Goal: Information Seeking & Learning: Find specific fact

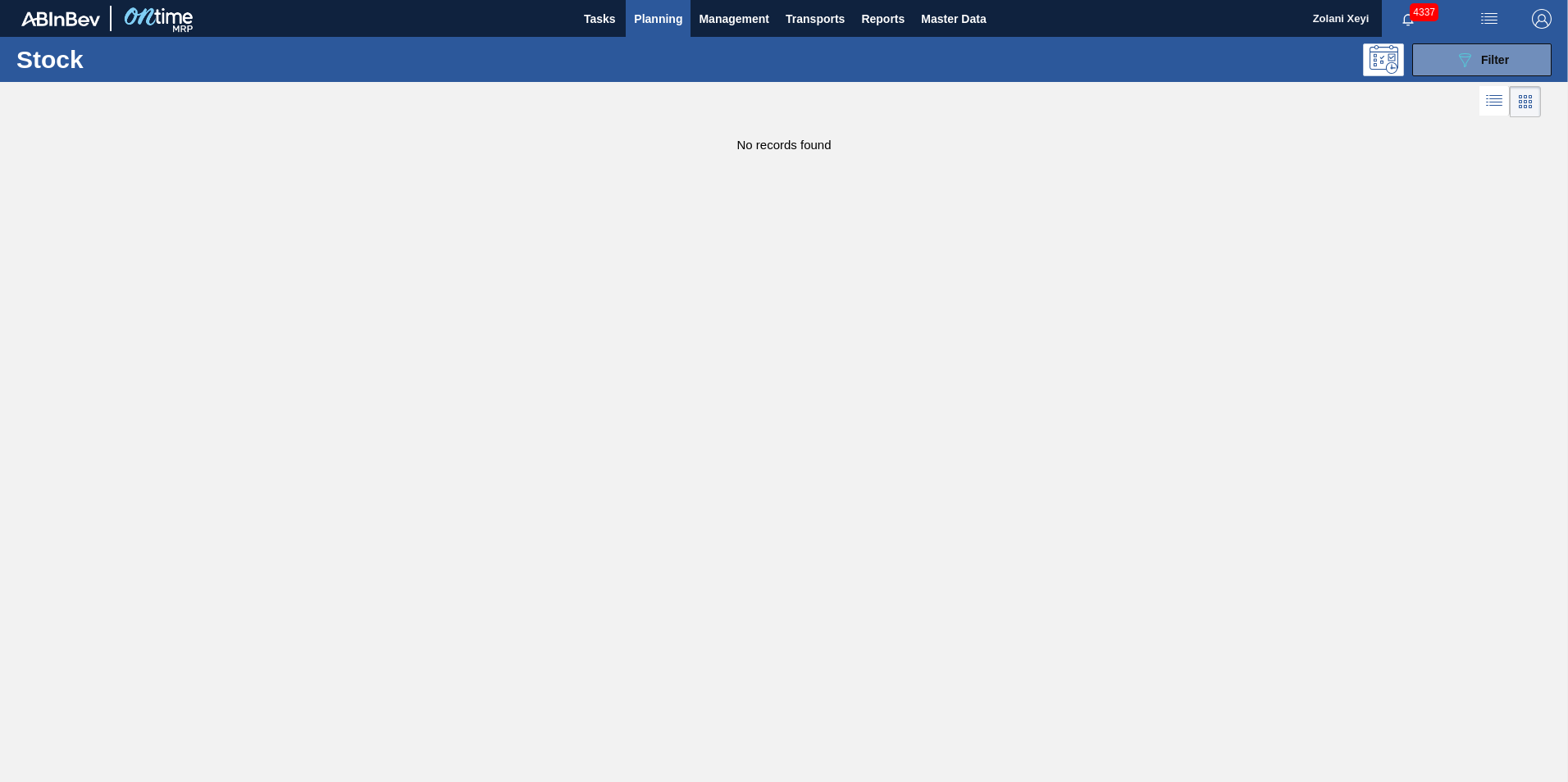
click at [667, 17] on span "Planning" at bounding box center [658, 18] width 48 height 20
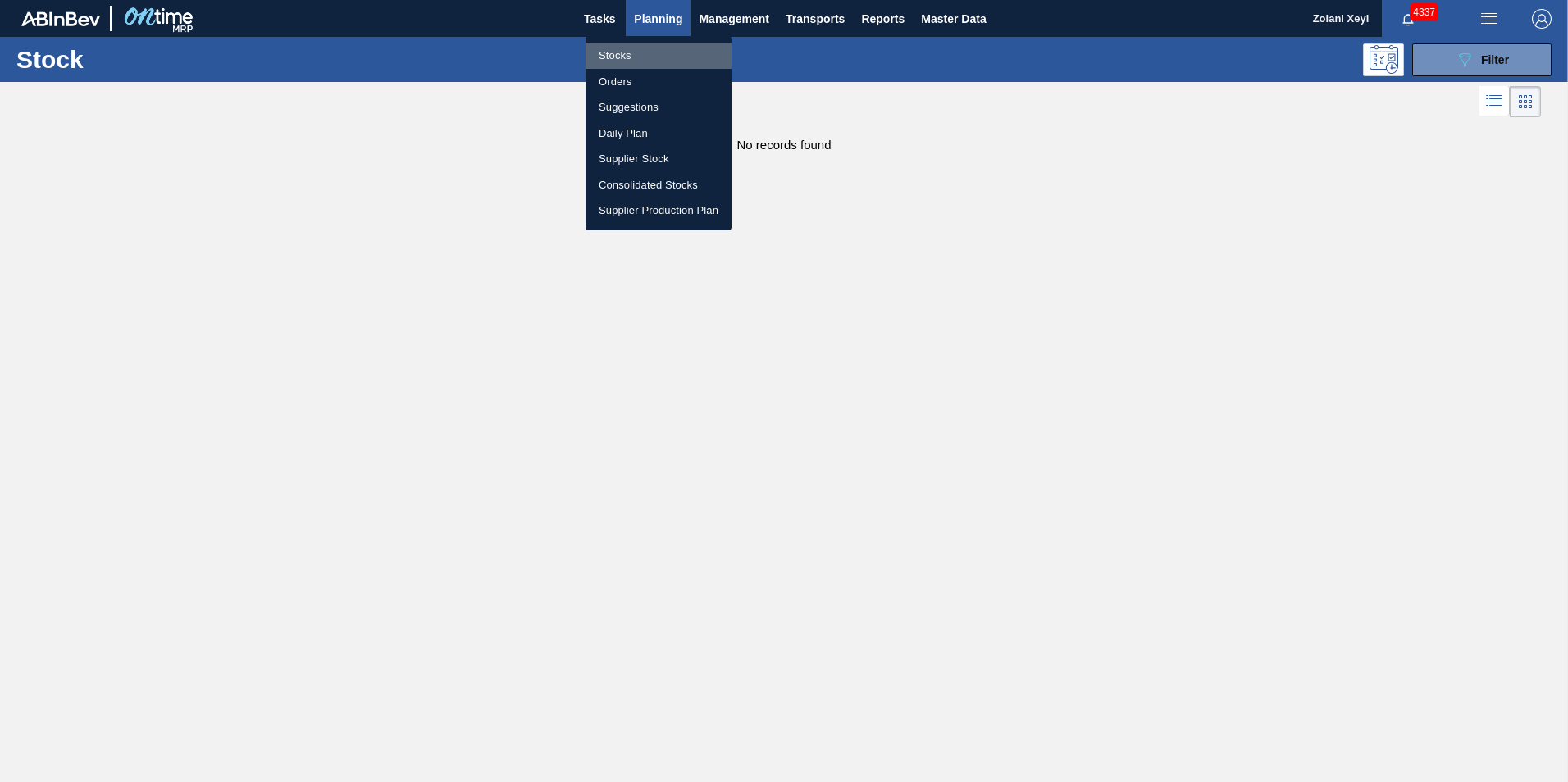
click at [617, 55] on li "Stocks" at bounding box center [658, 55] width 146 height 26
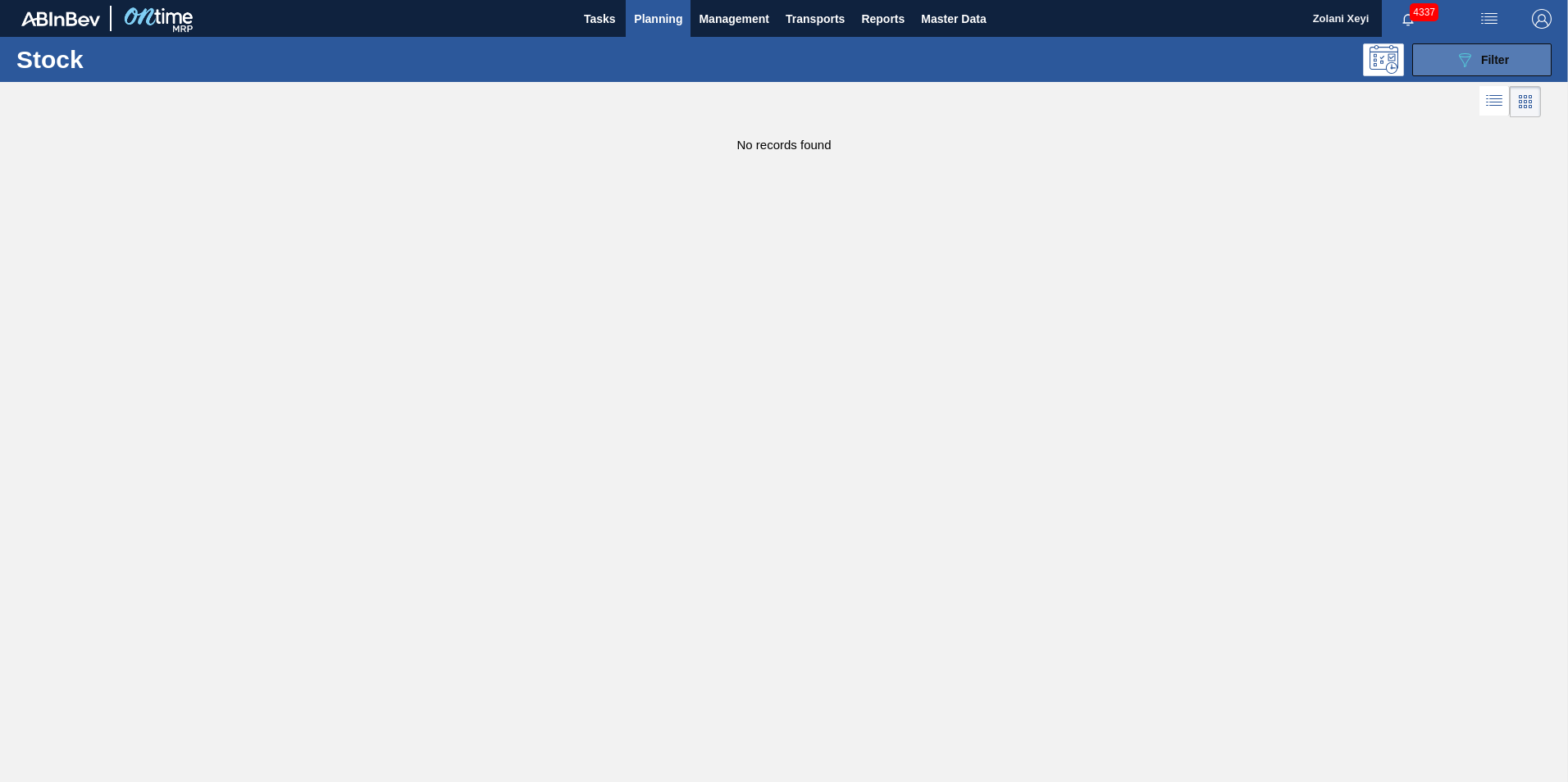
click at [754, 57] on button "089F7B8B-B2A5-4AFE-B5C0-19BA573D28AC Filter" at bounding box center [1482, 59] width 139 height 33
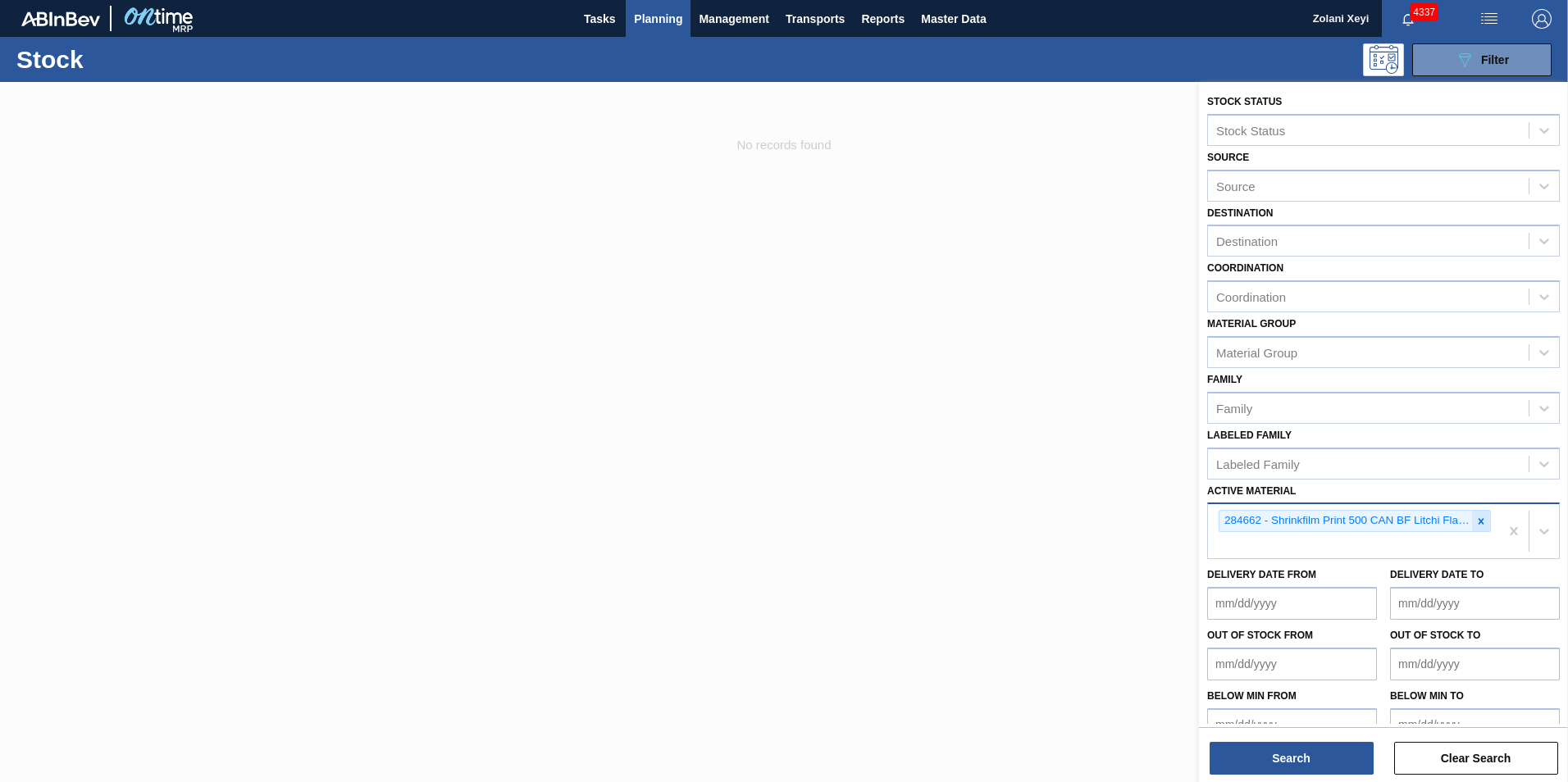
click at [754, 521] on icon at bounding box center [1482, 522] width 12 height 12
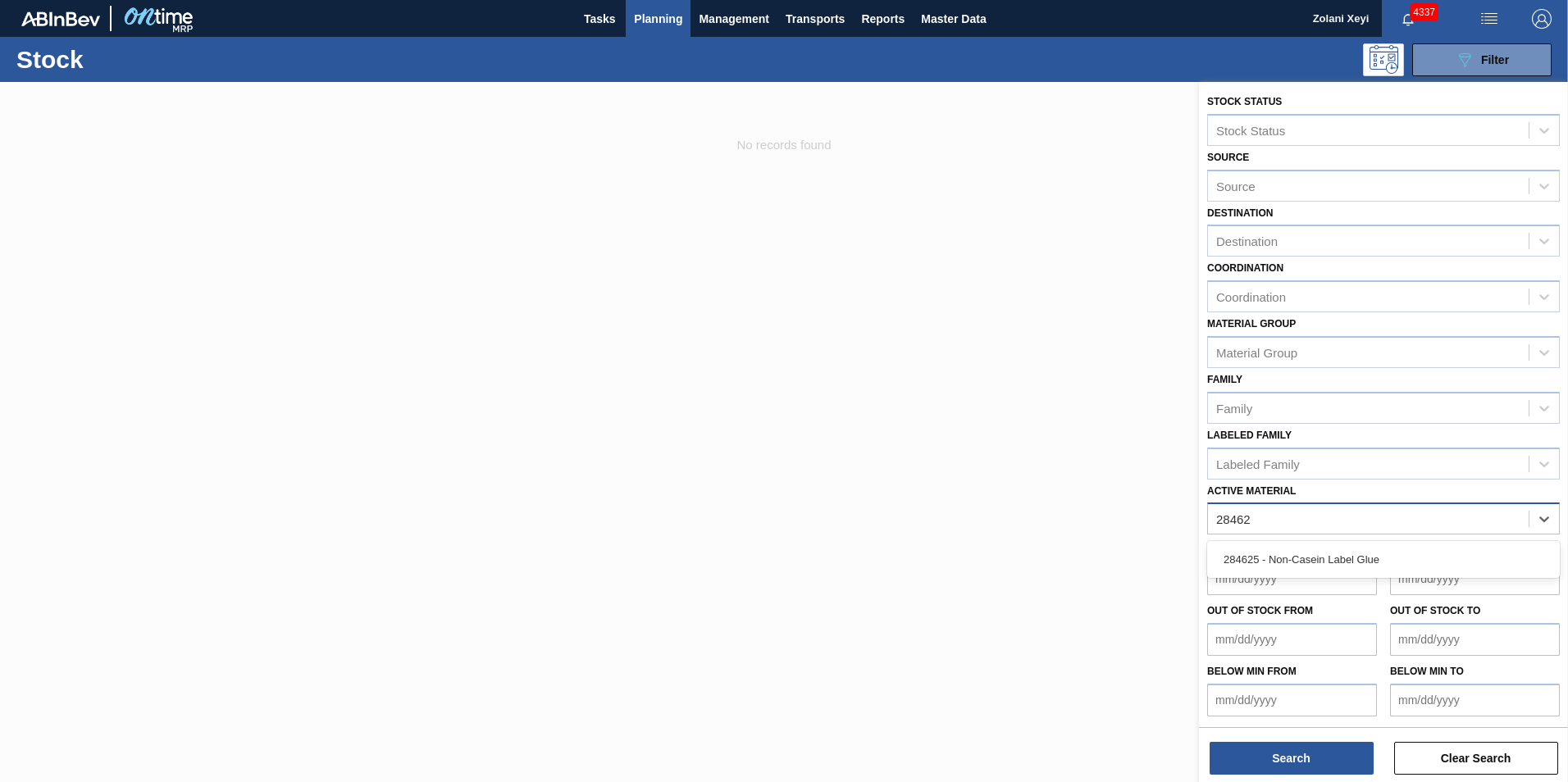
type Material "284625"
click at [754, 556] on div "284625 - Non-Casein Label Glue" at bounding box center [1384, 560] width 353 height 31
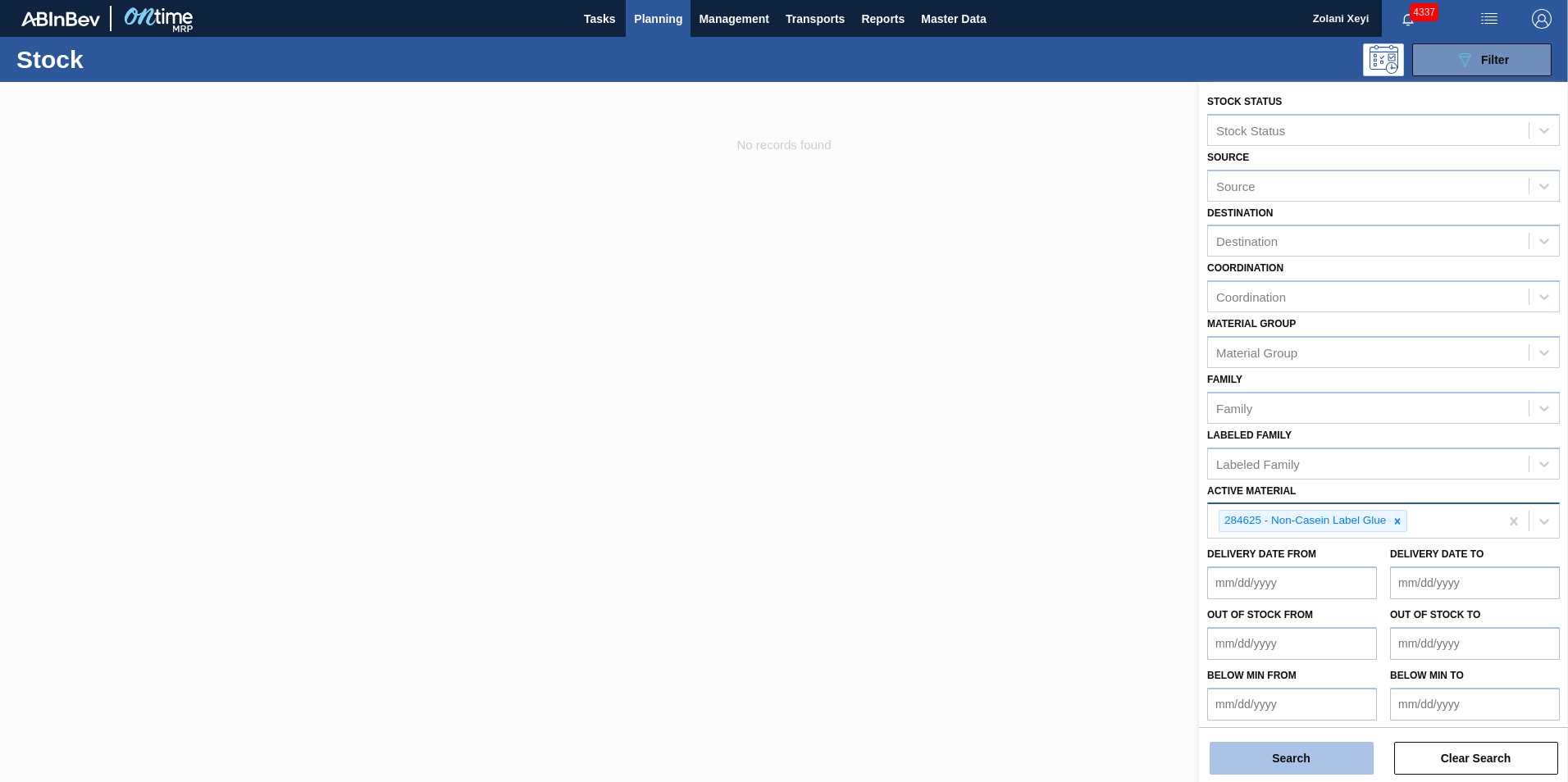
click at [754, 758] on button "Search" at bounding box center [1292, 759] width 164 height 33
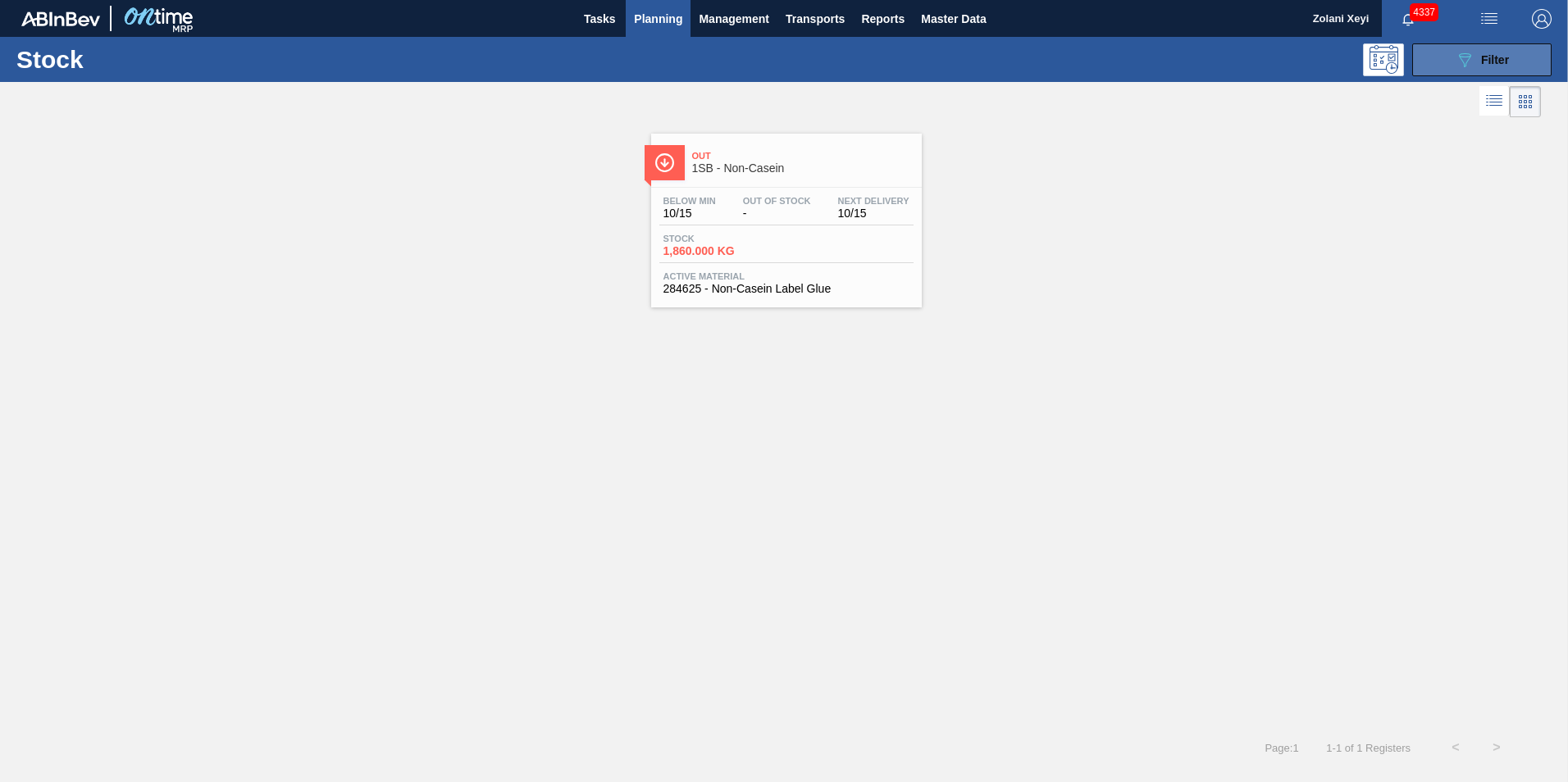
click at [754, 56] on button "089F7B8B-B2A5-4AFE-B5C0-19BA573D28AC Filter" at bounding box center [1482, 59] width 139 height 33
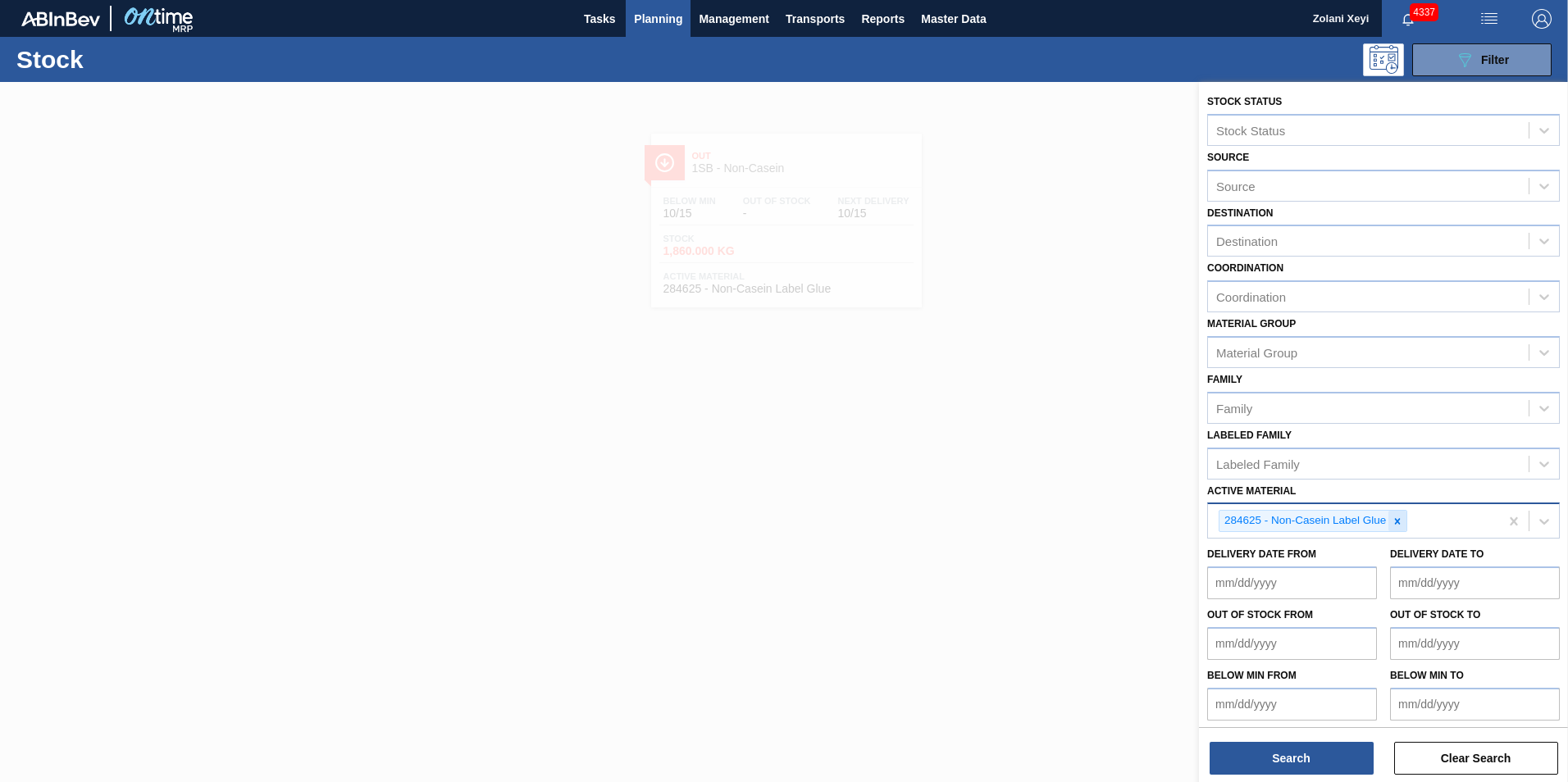
click at [754, 520] on icon at bounding box center [1398, 521] width 6 height 6
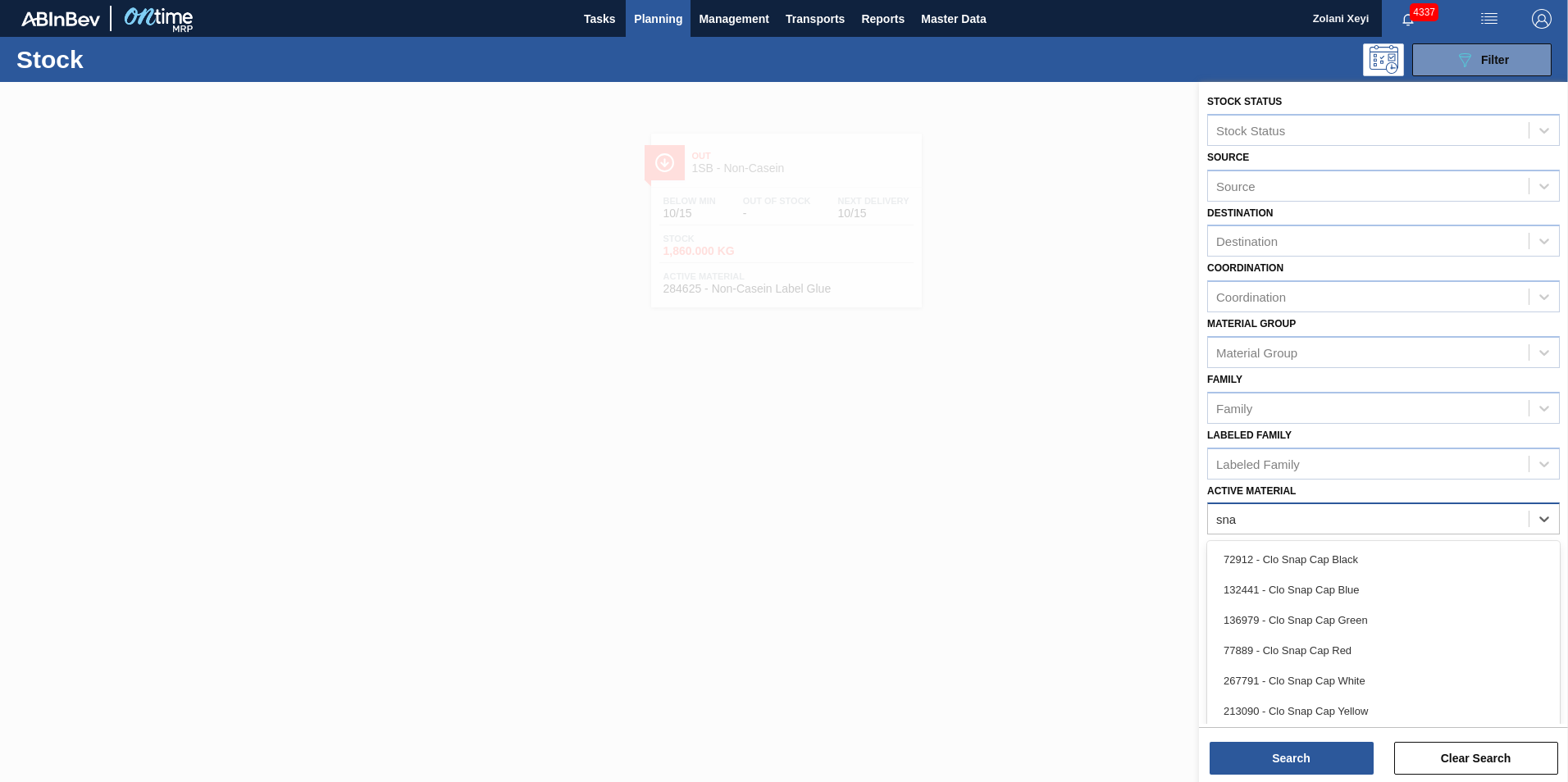
type Material "sna"
